Goal: Find contact information: Find contact information

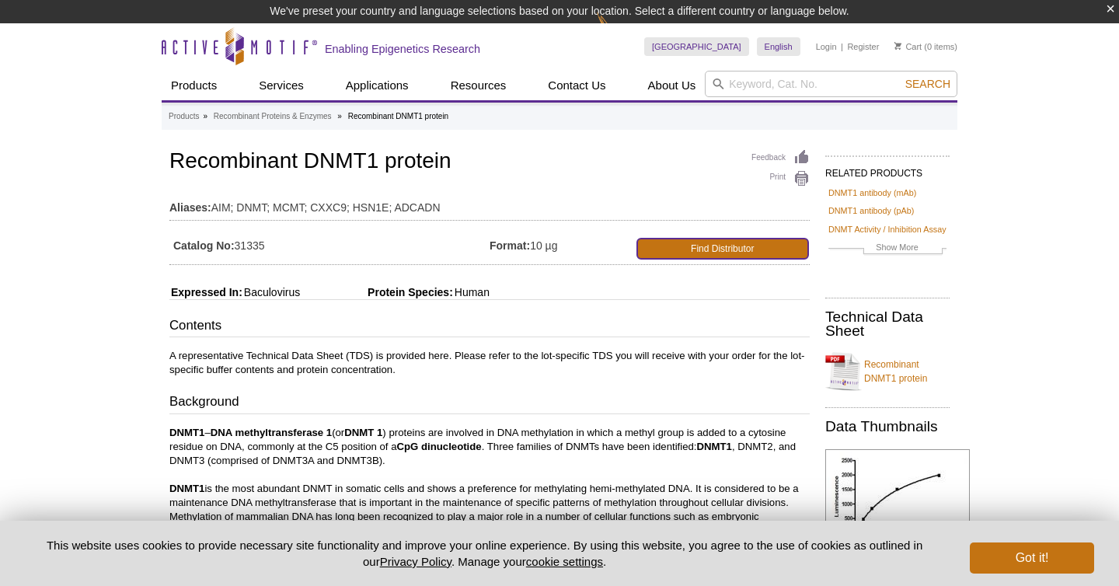
click at [658, 253] on link "Find Distributor" at bounding box center [723, 248] width 172 height 20
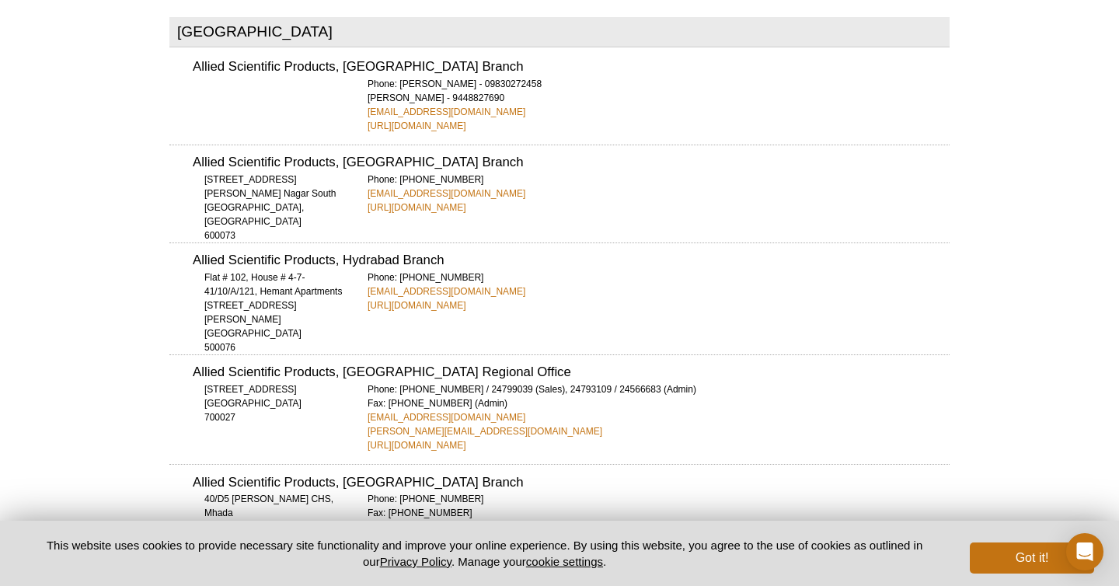
scroll to position [2845, 0]
click at [632, 381] on div "Phone: +91 33 24566684 / 24799039 (Sales), 24793109 / 24566683 (Admin) Fax: +91…" at bounding box center [658, 416] width 582 height 70
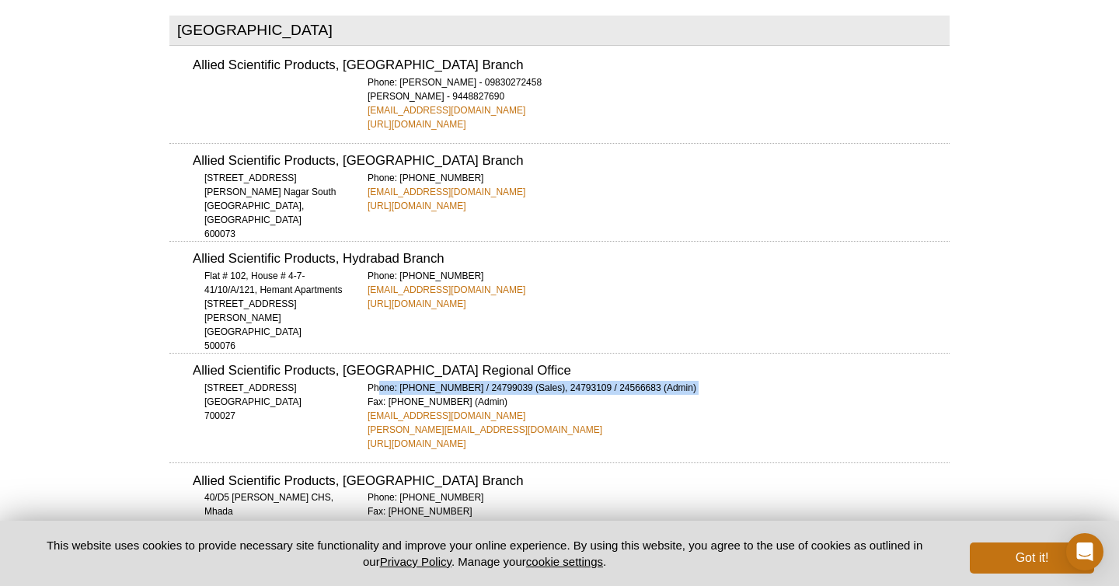
click at [642, 353] on div "Allied Scientific Products, Kolkata Regional Office 39/19B, Gopal Nagar Road Ko…" at bounding box center [559, 402] width 780 height 98
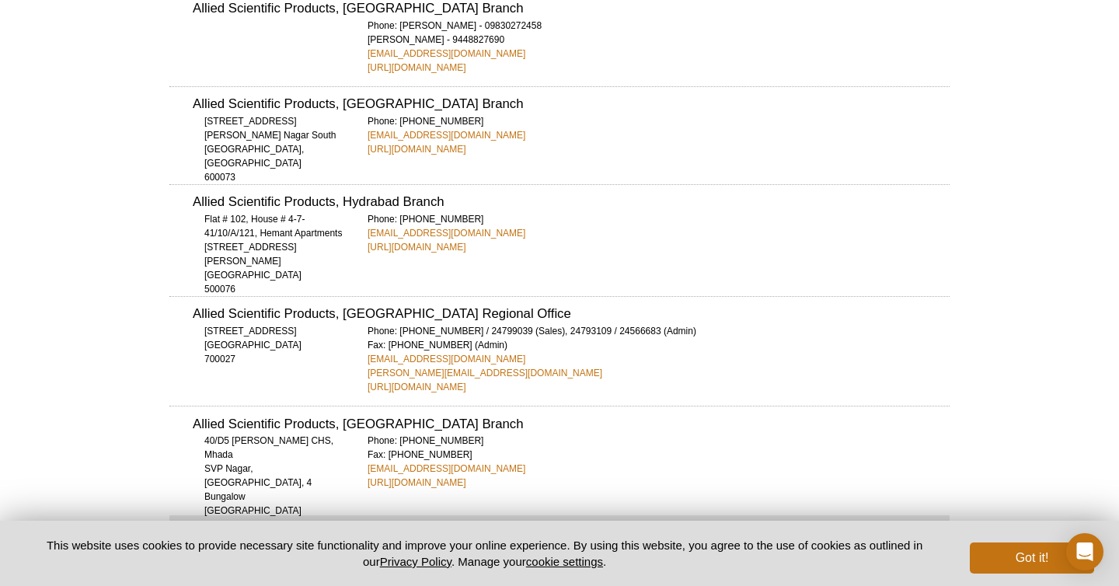
scroll to position [2914, 0]
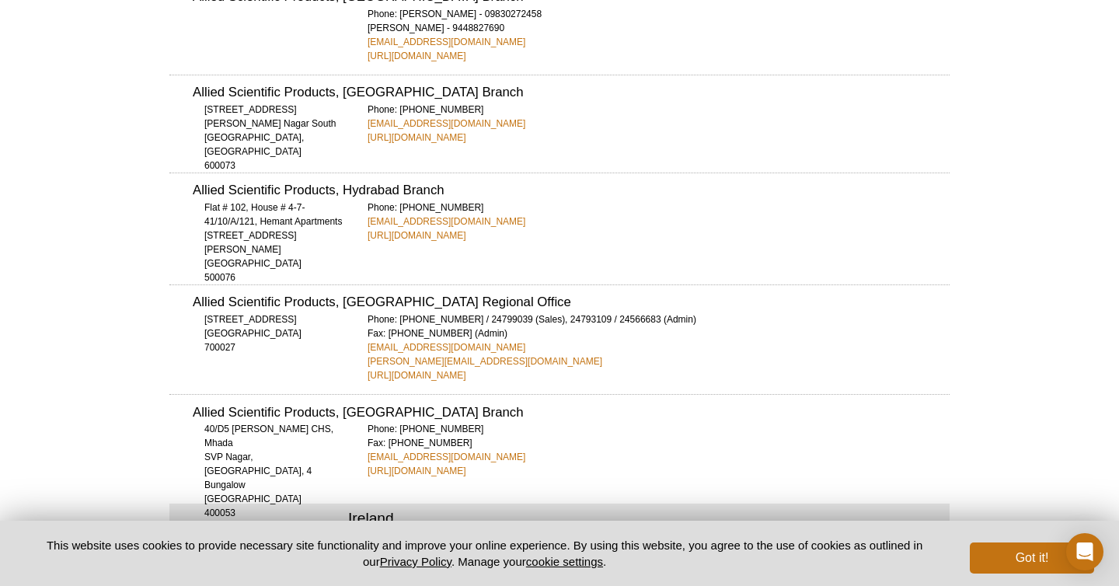
click at [521, 312] on div "Phone: +91 33 24566684 / 24799039 (Sales), 24793109 / 24566683 (Admin) Fax: +91…" at bounding box center [658, 347] width 582 height 70
click at [538, 312] on div "Phone: +91 33 24566684 / 24799039 (Sales), 24793109 / 24566683 (Admin) Fax: +91…" at bounding box center [658, 347] width 582 height 70
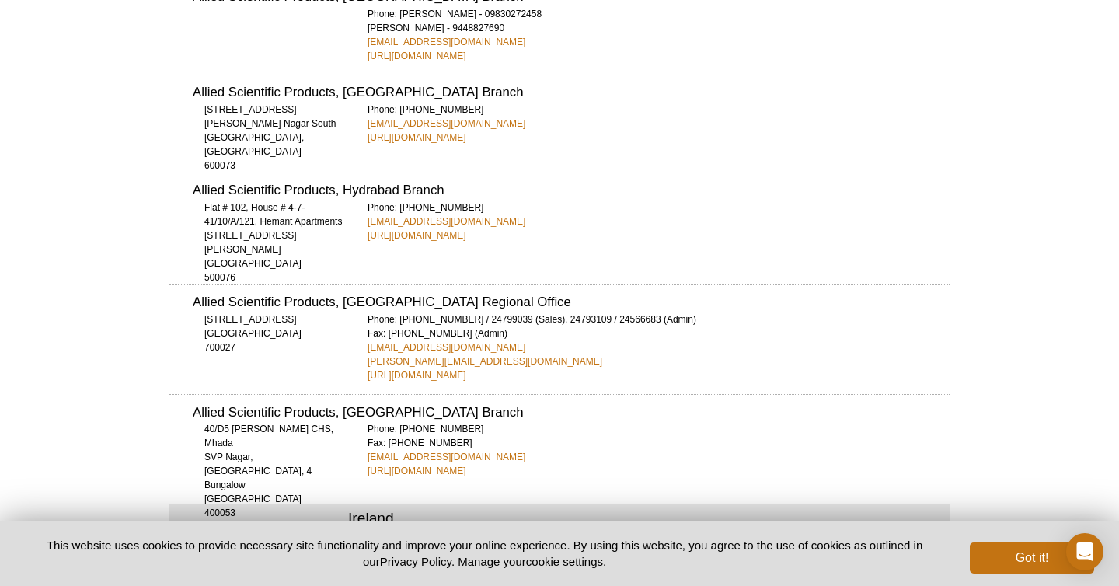
click at [538, 312] on div "Phone: +91 33 24566684 / 24799039 (Sales), 24793109 / 24566683 (Admin) Fax: +91…" at bounding box center [658, 347] width 582 height 70
click at [563, 312] on div "Phone: +91 33 24566684 / 24799039 (Sales), 24793109 / 24566683 (Admin) Fax: +91…" at bounding box center [658, 347] width 582 height 70
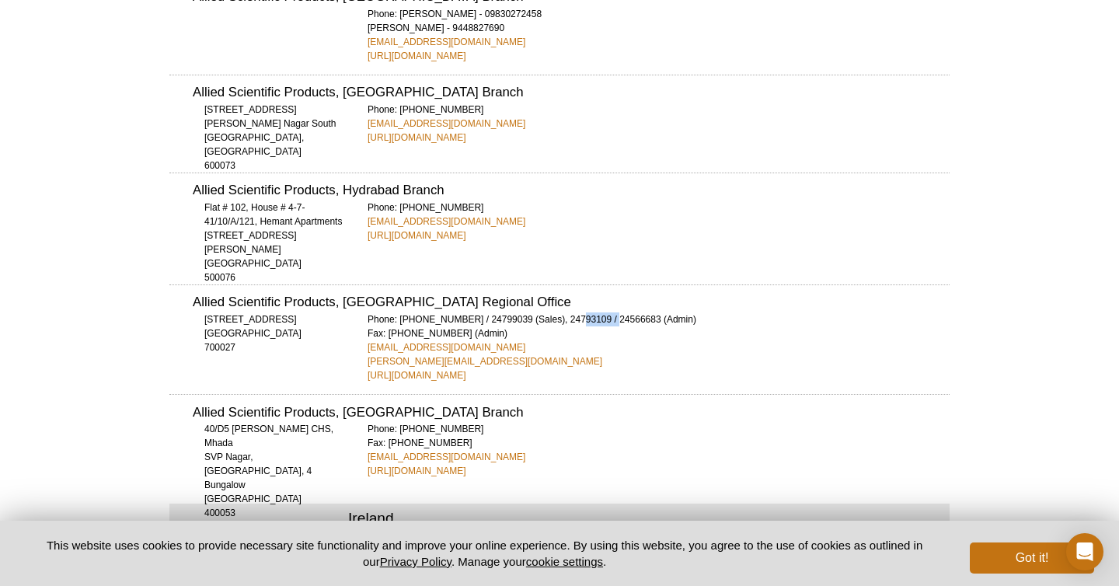
click at [563, 312] on div "Phone: +91 33 24566684 / 24799039 (Sales), 24793109 / 24566683 (Admin) Fax: +91…" at bounding box center [658, 347] width 582 height 70
click at [569, 312] on div "Phone: +91 33 24566684 / 24799039 (Sales), 24793109 / 24566683 (Admin) Fax: +91…" at bounding box center [658, 347] width 582 height 70
click at [458, 312] on div "Phone: +91 33 24566684 / 24799039 (Sales), 24793109 / 24566683 (Admin) Fax: +91…" at bounding box center [658, 347] width 582 height 70
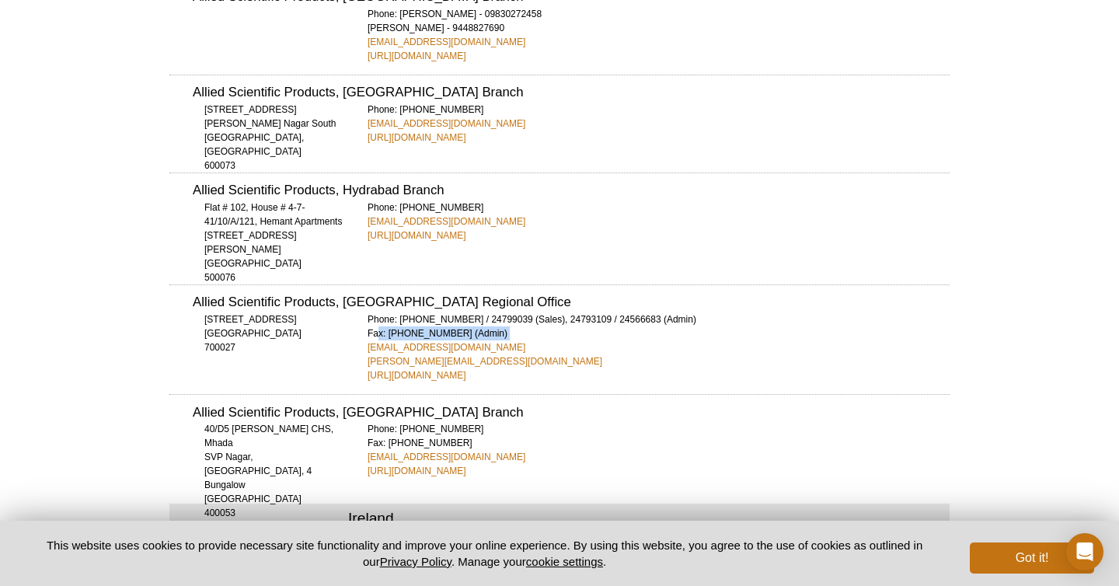
click at [483, 312] on div "Phone: +91 33 24566684 / 24799039 (Sales), 24793109 / 24566683 (Admin) Fax: +91…" at bounding box center [658, 347] width 582 height 70
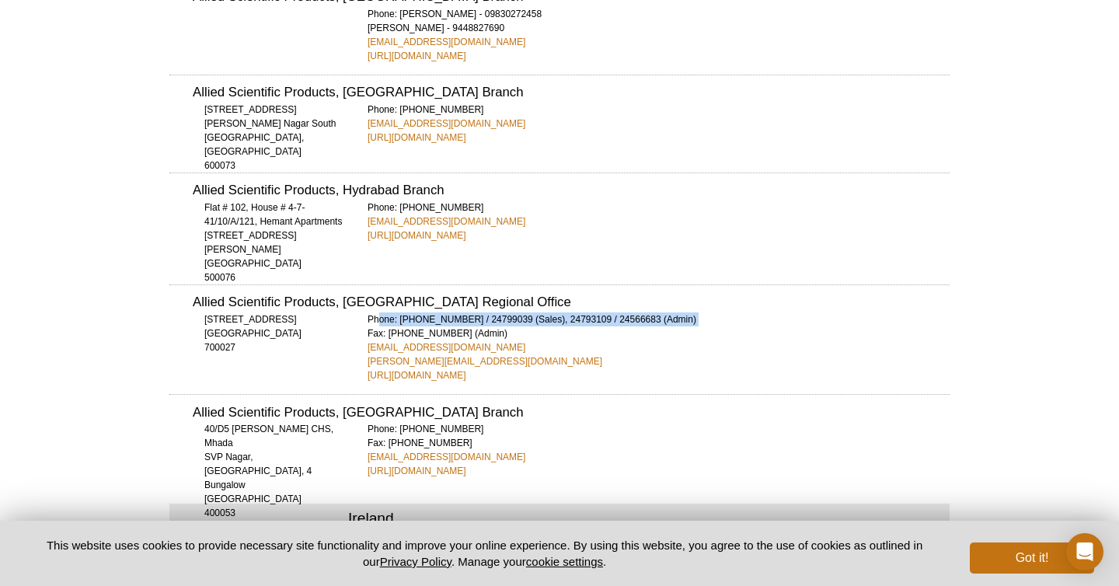
click at [483, 312] on div "Phone: +91 33 24566684 / 24799039 (Sales), 24793109 / 24566683 (Admin) Fax: +91…" at bounding box center [658, 347] width 582 height 70
click at [494, 312] on div "Phone: +91 33 24566684 / 24799039 (Sales), 24793109 / 24566683 (Admin) Fax: +91…" at bounding box center [658, 347] width 582 height 70
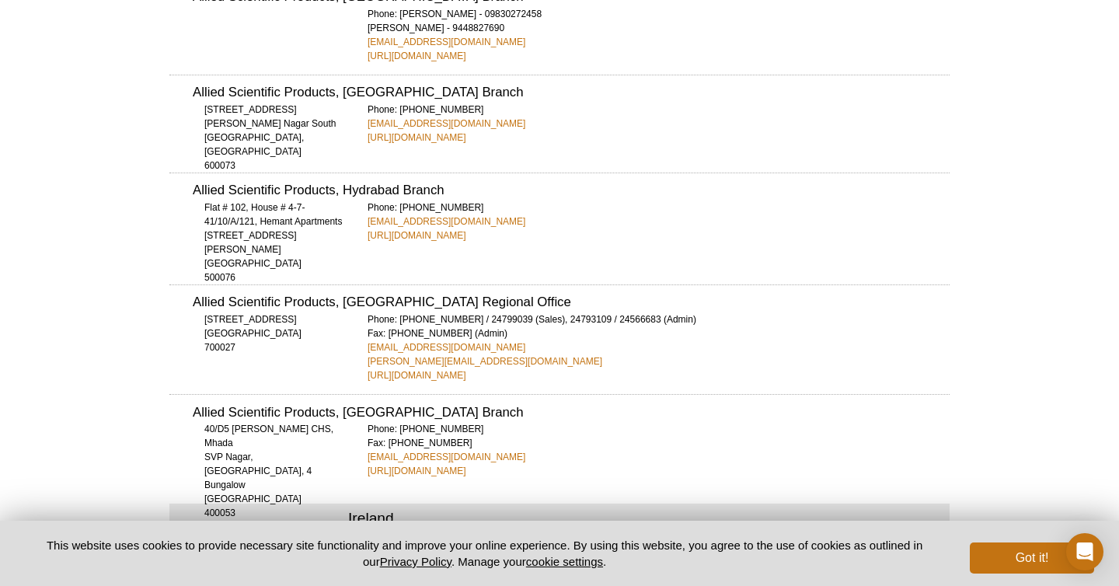
click at [494, 312] on div "Phone: +91 33 24566684 / 24799039 (Sales), 24793109 / 24566683 (Admin) Fax: +91…" at bounding box center [658, 347] width 582 height 70
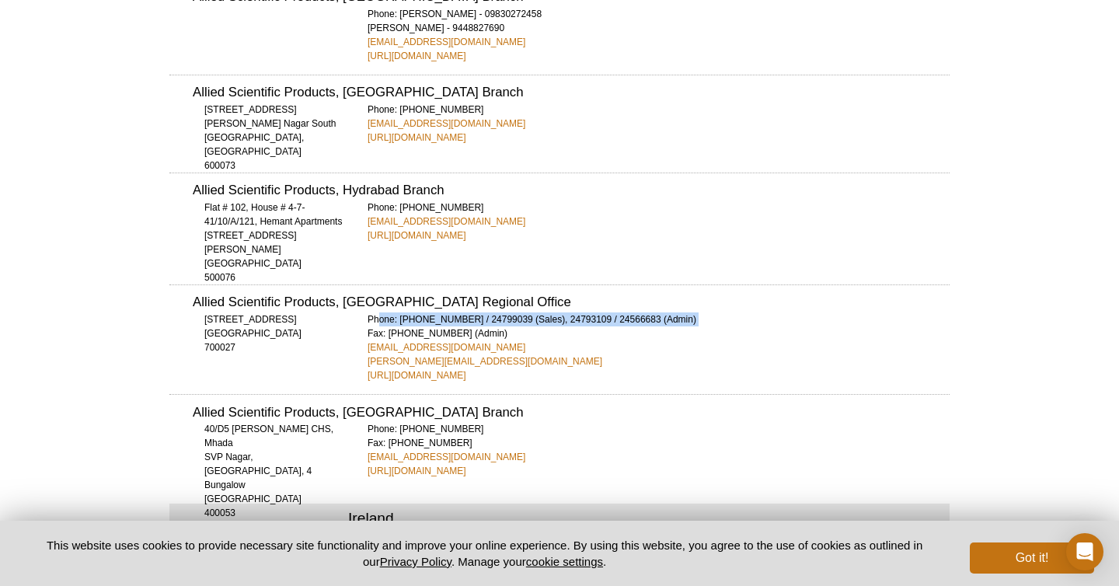
click at [514, 312] on div "Phone: +91 33 24566684 / 24799039 (Sales), 24793109 / 24566683 (Admin) Fax: +91…" at bounding box center [658, 347] width 582 height 70
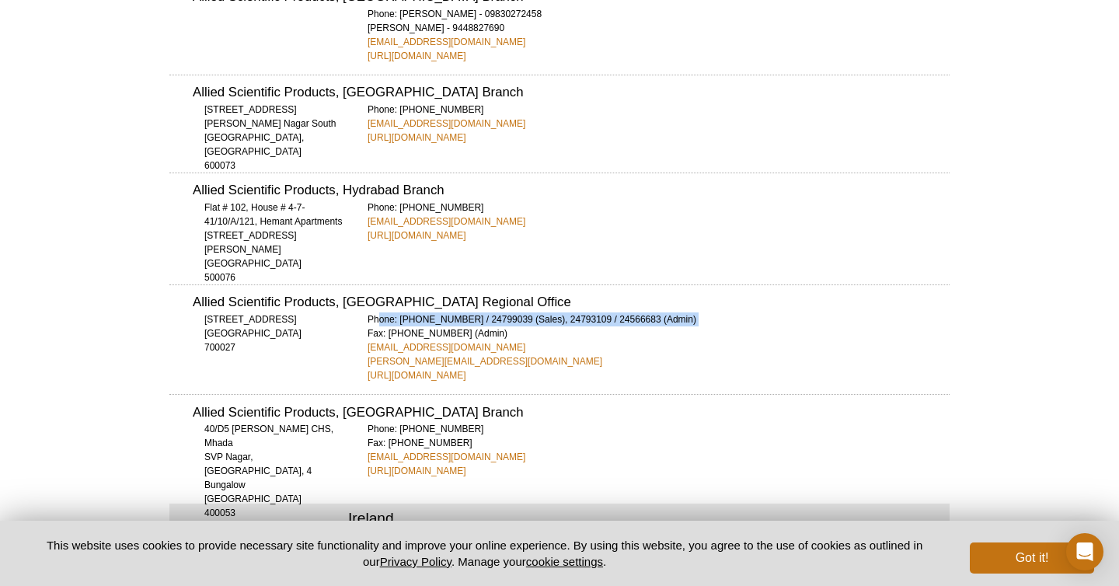
click at [514, 312] on div "Phone: +91 33 24566684 / 24799039 (Sales), 24793109 / 24566683 (Admin) Fax: +91…" at bounding box center [658, 347] width 582 height 70
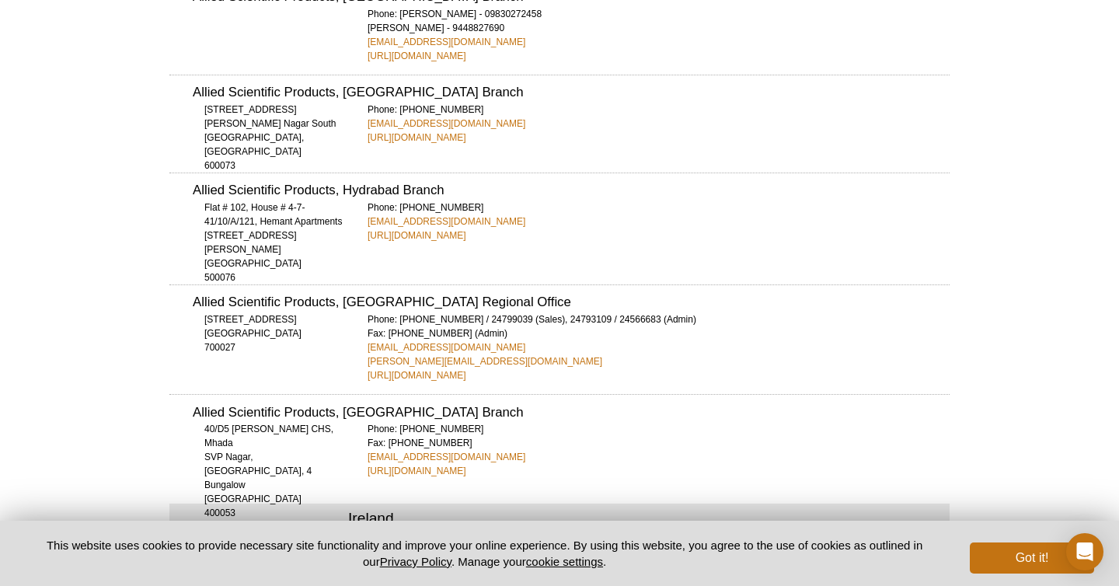
click at [514, 312] on div "Phone: +91 33 24566684 / 24799039 (Sales), 24793109 / 24566683 (Admin) Fax: +91…" at bounding box center [658, 347] width 582 height 70
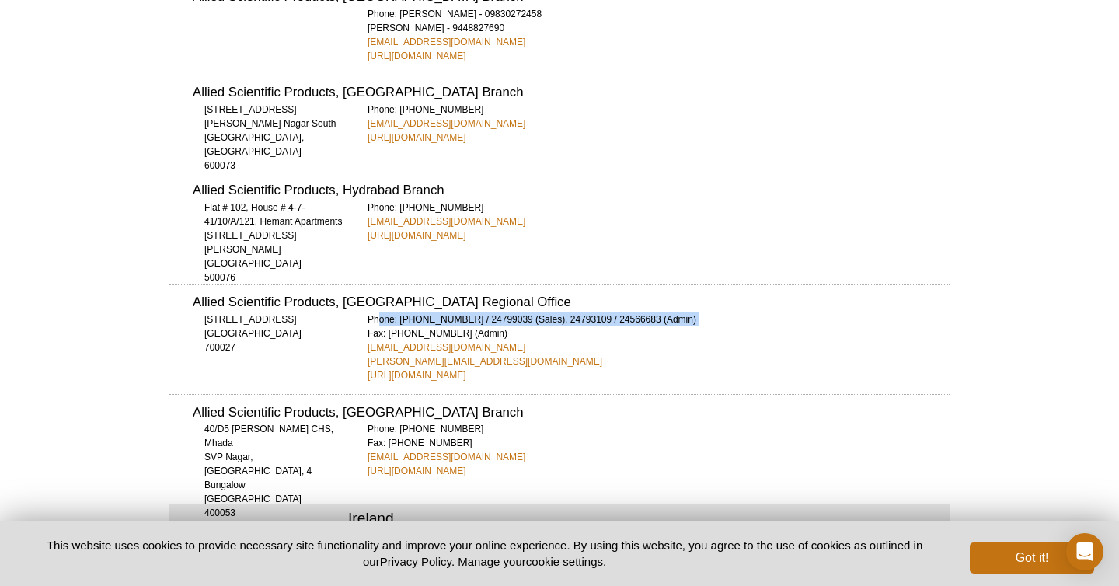
click at [514, 312] on div "Phone: +91 33 24566684 / 24799039 (Sales), 24793109 / 24566683 (Admin) Fax: +91…" at bounding box center [658, 347] width 582 height 70
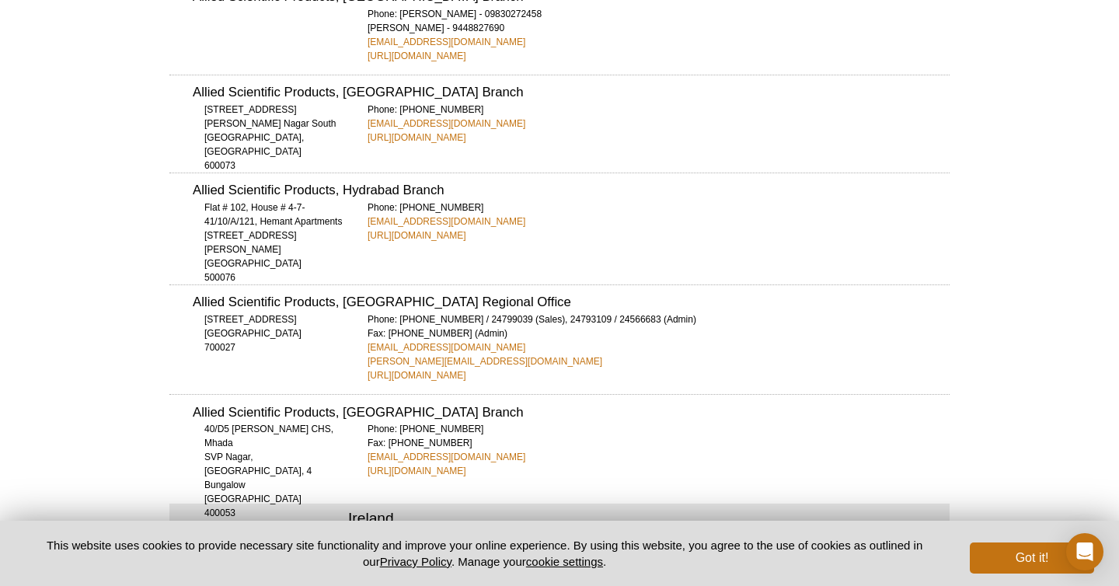
click at [514, 312] on div "Phone: +91 33 24566684 / 24799039 (Sales), 24793109 / 24566683 (Admin) Fax: +91…" at bounding box center [658, 347] width 582 height 70
click at [528, 284] on div "Allied Scientific Products, Kolkata Regional Office 39/19B, Gopal Nagar Road Ko…" at bounding box center [559, 333] width 780 height 98
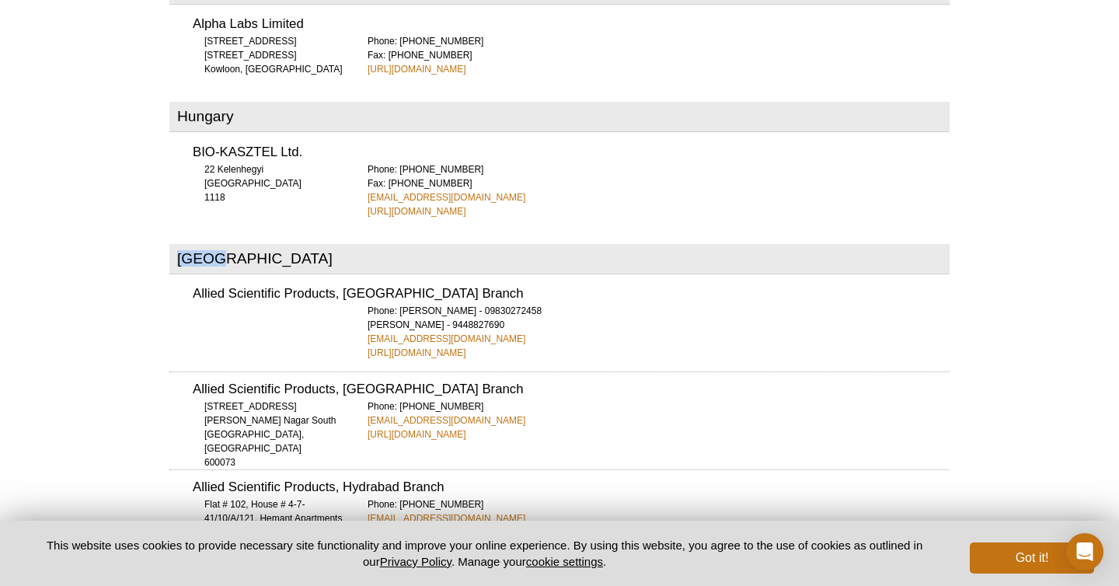
scroll to position [2621, 0]
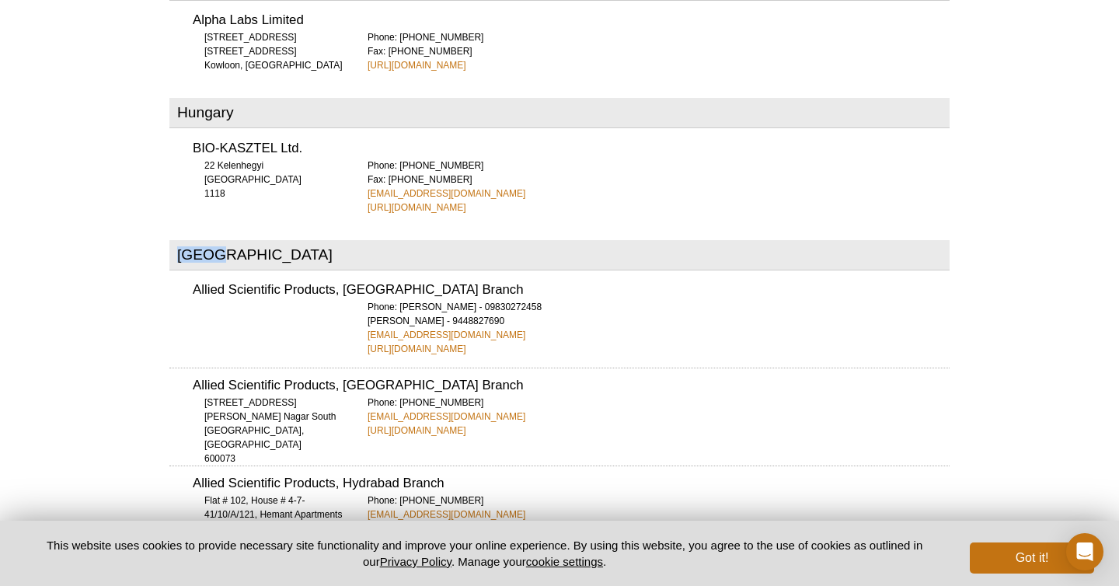
click at [778, 300] on div "Phone: Mr. Pramit Mitra - 09830272458 Mr. Sabu Thomas - 9448827690 bang.allied@…" at bounding box center [658, 328] width 582 height 56
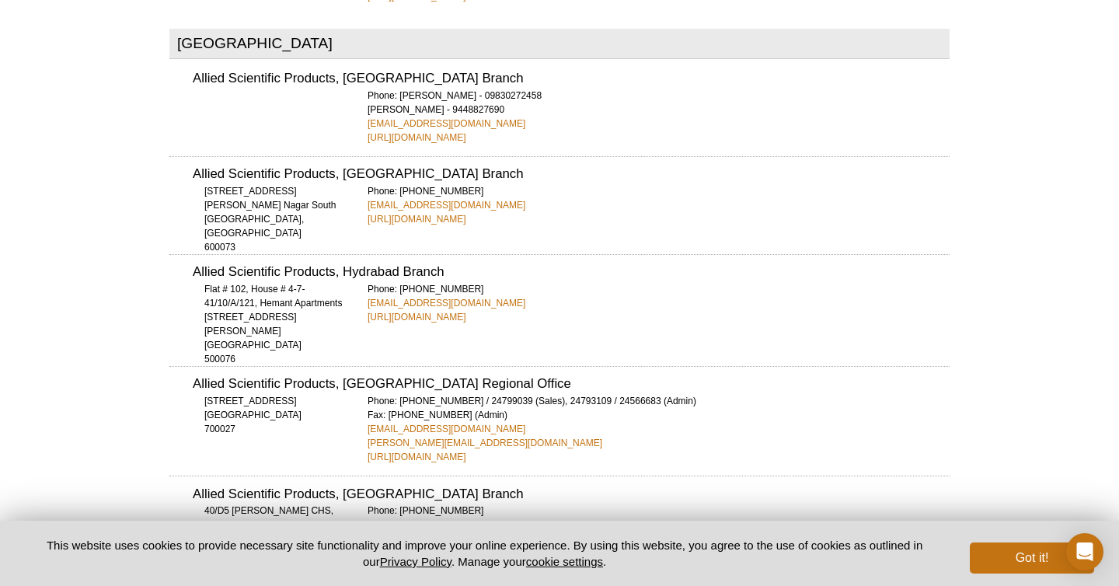
scroll to position [2829, 0]
